Goal: Task Accomplishment & Management: Use online tool/utility

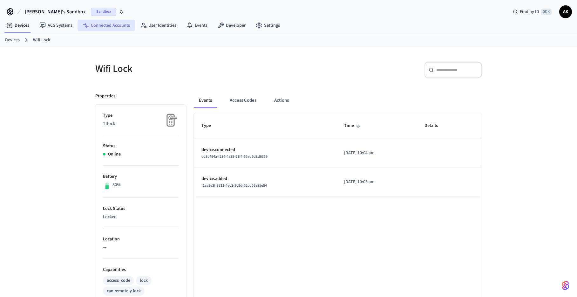
click at [102, 22] on link "Connected Accounts" at bounding box center [107, 25] width 58 height 11
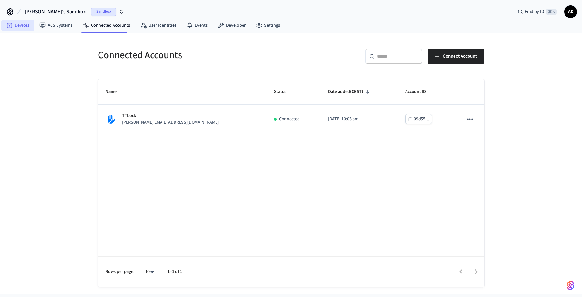
click at [24, 24] on link "Devices" at bounding box center [17, 25] width 33 height 11
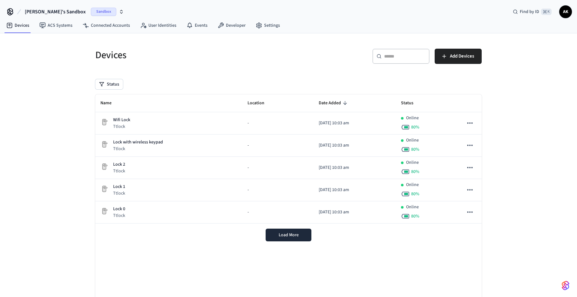
click at [287, 248] on div "Name Location Date Added Status Wifi Lock Ttlock - [DATE] 10:03 am Online 80 % …" at bounding box center [288, 198] width 386 height 208
click at [287, 237] on span "Load More" at bounding box center [289, 235] width 20 height 6
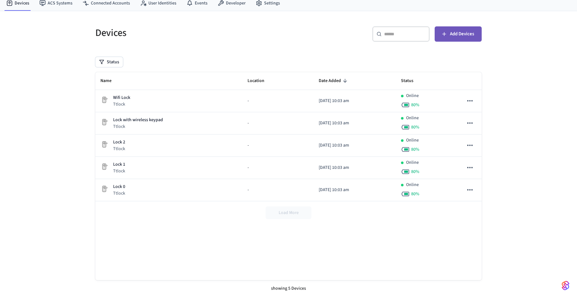
scroll to position [21, 0]
click at [440, 29] on button "Add Devices" at bounding box center [458, 35] width 47 height 15
